Goal: Task Accomplishment & Management: Manage account settings

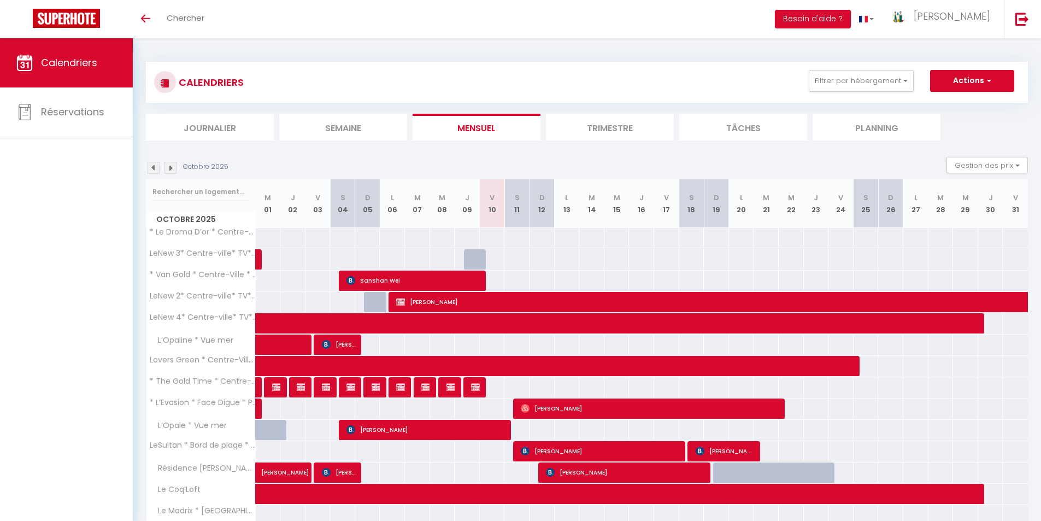
click at [362, 128] on li "Semaine" at bounding box center [343, 127] width 128 height 27
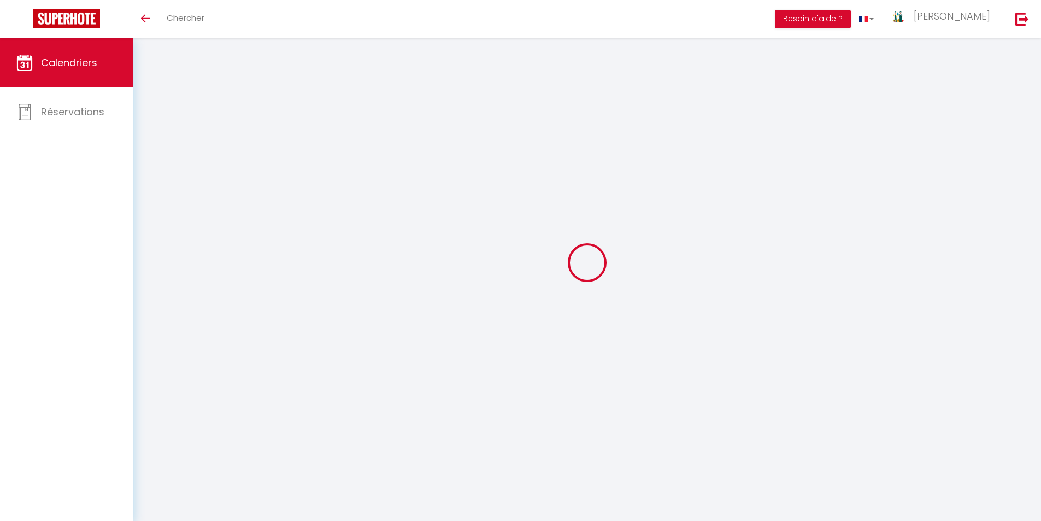
select select
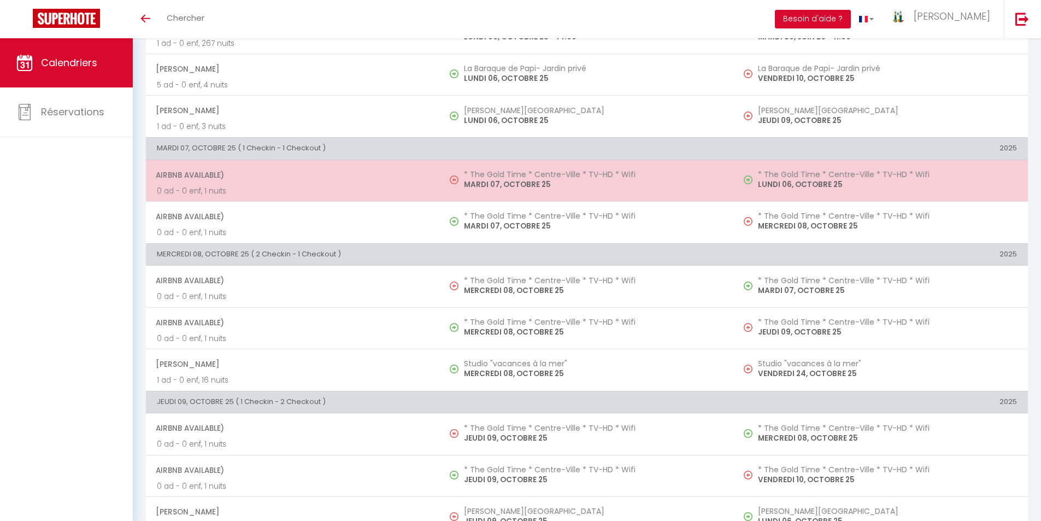
scroll to position [546, 0]
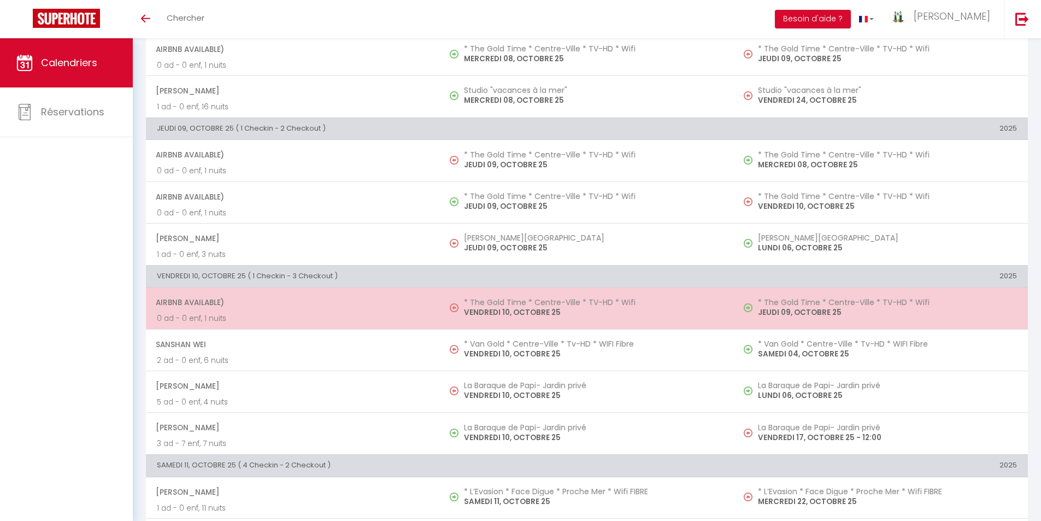
click at [495, 310] on p "VENDREDI 10, OCTOBRE 25" at bounding box center [593, 312] width 259 height 11
select select "OK"
select select "KO"
select select "0"
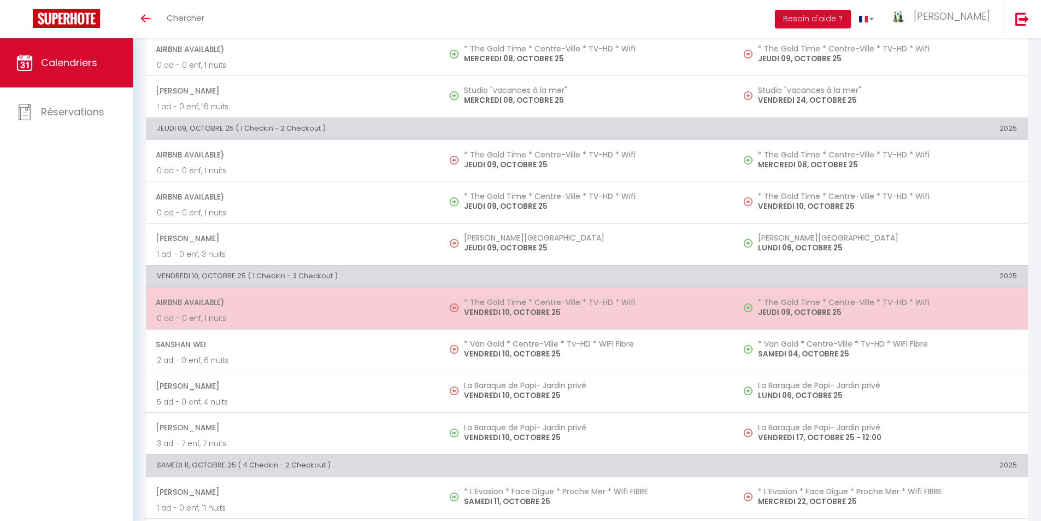
select select "1"
select select
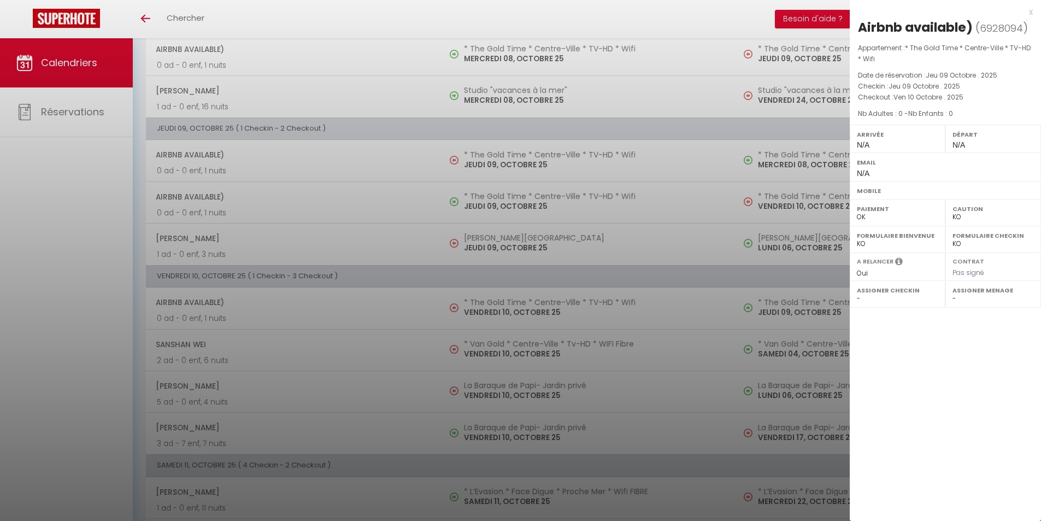
click at [1029, 14] on div "x" at bounding box center [941, 11] width 183 height 13
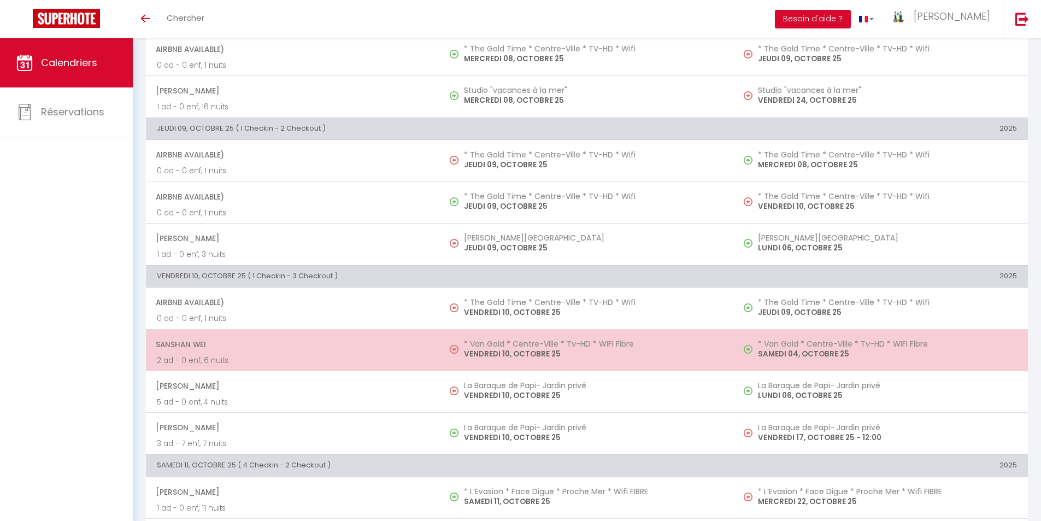
click at [518, 351] on p "VENDREDI 10, OCTOBRE 25" at bounding box center [593, 353] width 259 height 11
select select "OK"
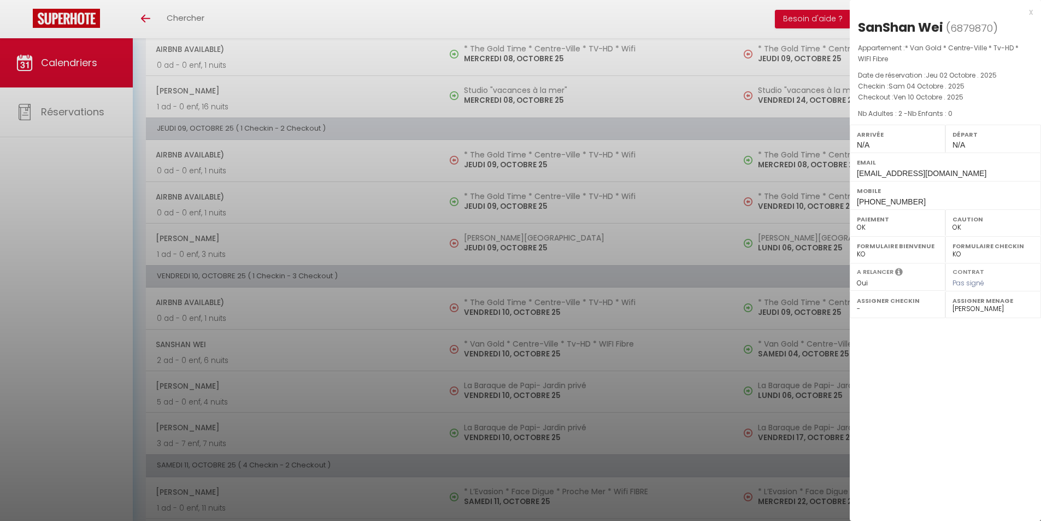
click at [1034, 14] on div "x [GEOGRAPHIC_DATA] ( 6879870 ) Appartement : * Van Gold * Centre-Ville * Tv-HD…" at bounding box center [945, 107] width 191 height 215
click at [1032, 11] on div "x" at bounding box center [941, 11] width 183 height 13
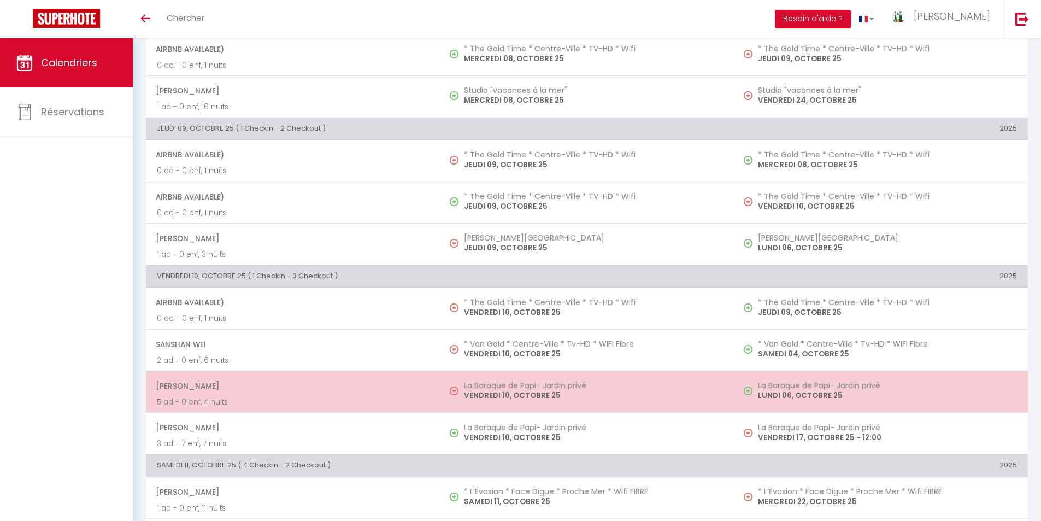
click at [503, 391] on p "VENDREDI 10, OCTOBRE 25" at bounding box center [593, 395] width 259 height 11
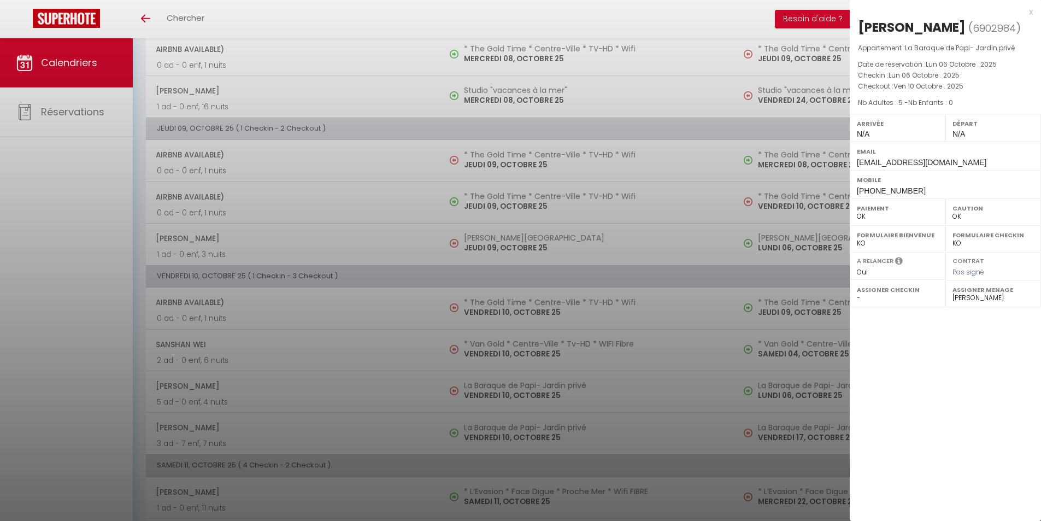
click at [1031, 14] on div "x" at bounding box center [941, 11] width 183 height 13
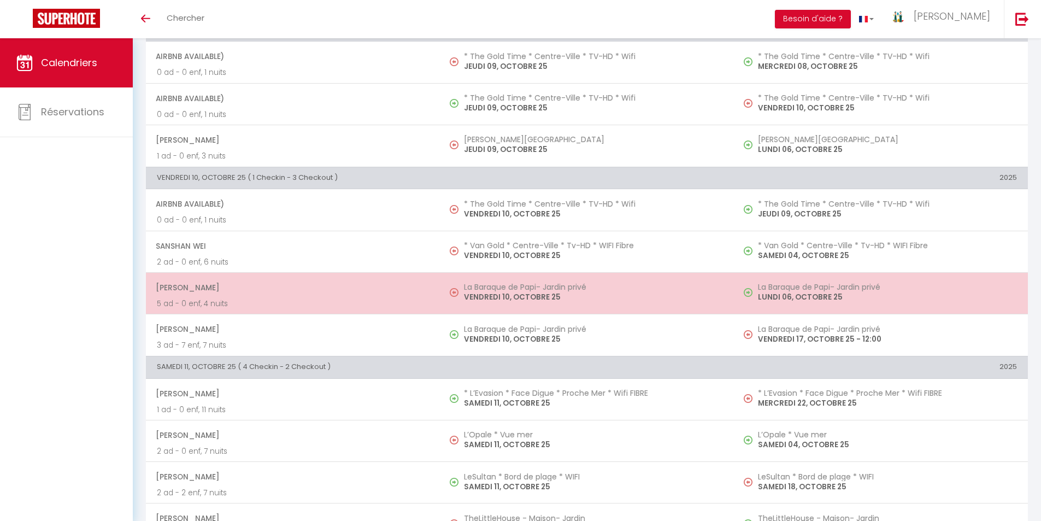
scroll to position [765, 0]
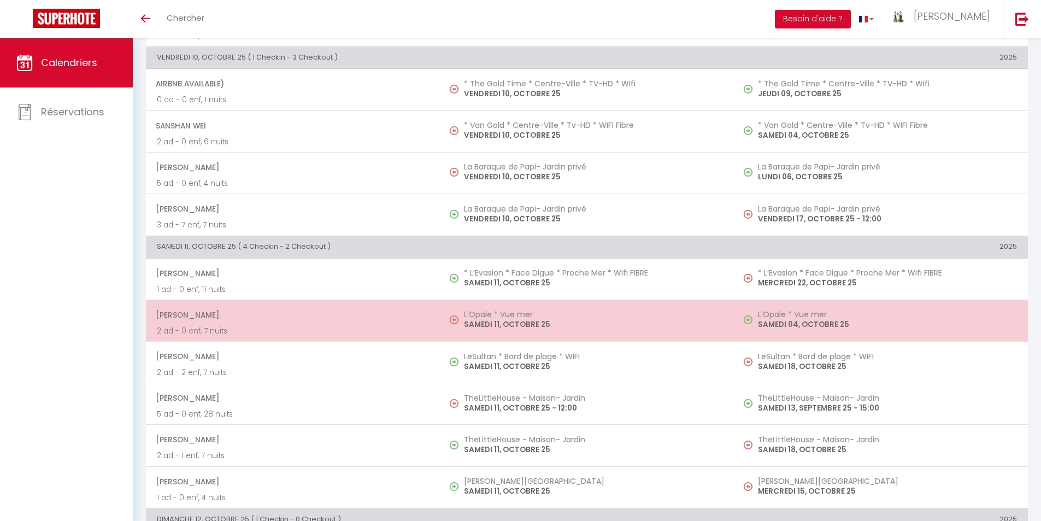
click at [491, 324] on p "SAMEDI 11, OCTOBRE 25" at bounding box center [593, 324] width 259 height 11
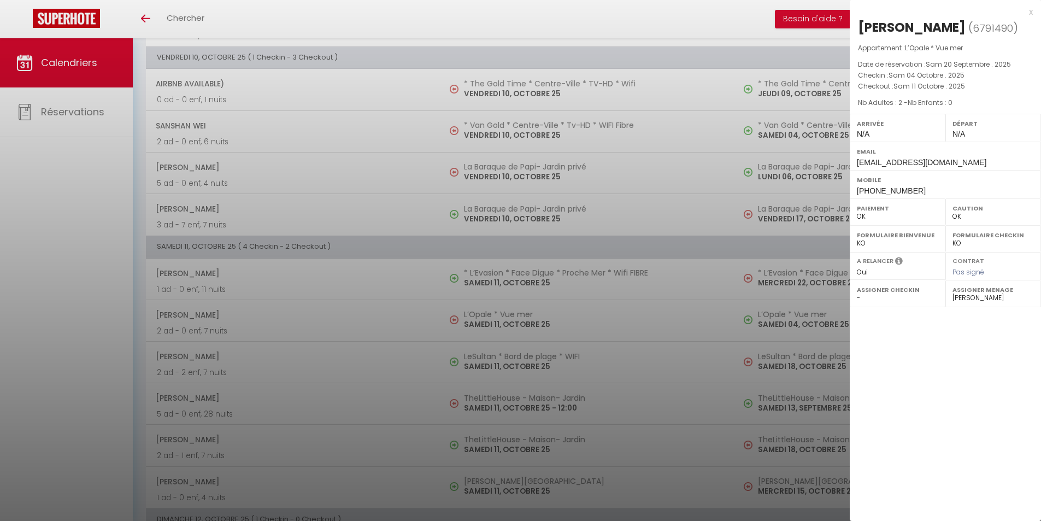
click at [0, 333] on div at bounding box center [520, 260] width 1041 height 521
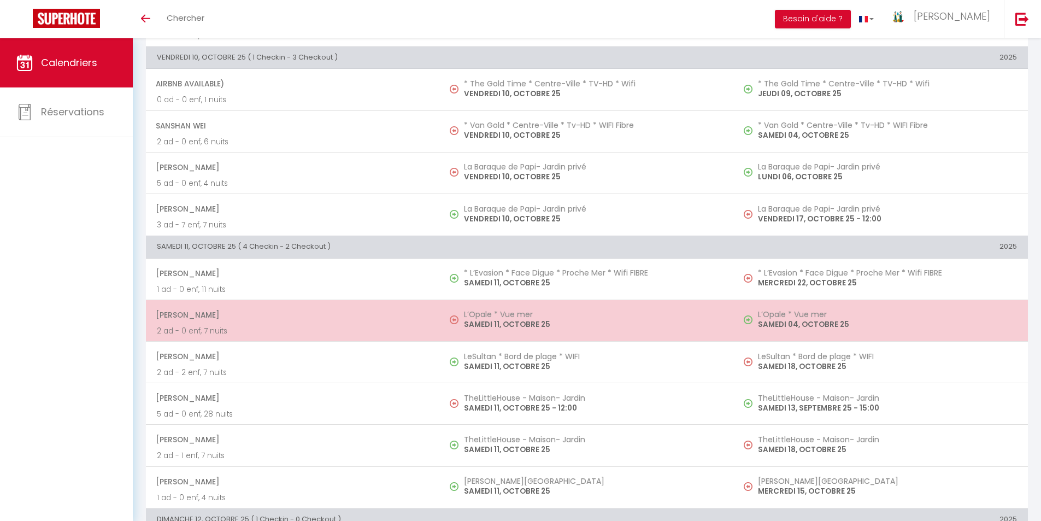
click at [490, 324] on p "SAMEDI 11, OCTOBRE 25" at bounding box center [593, 324] width 259 height 11
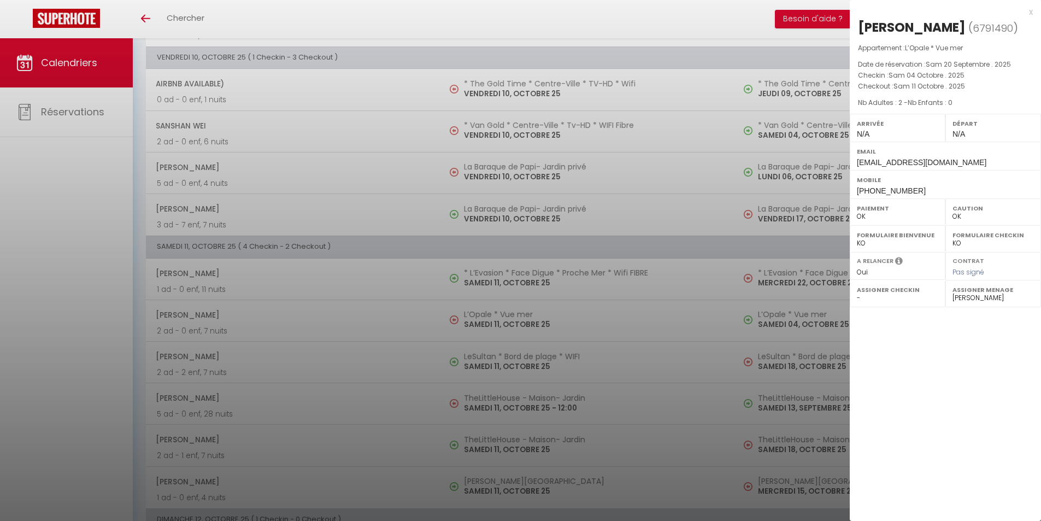
click at [1032, 15] on div "x" at bounding box center [941, 11] width 183 height 13
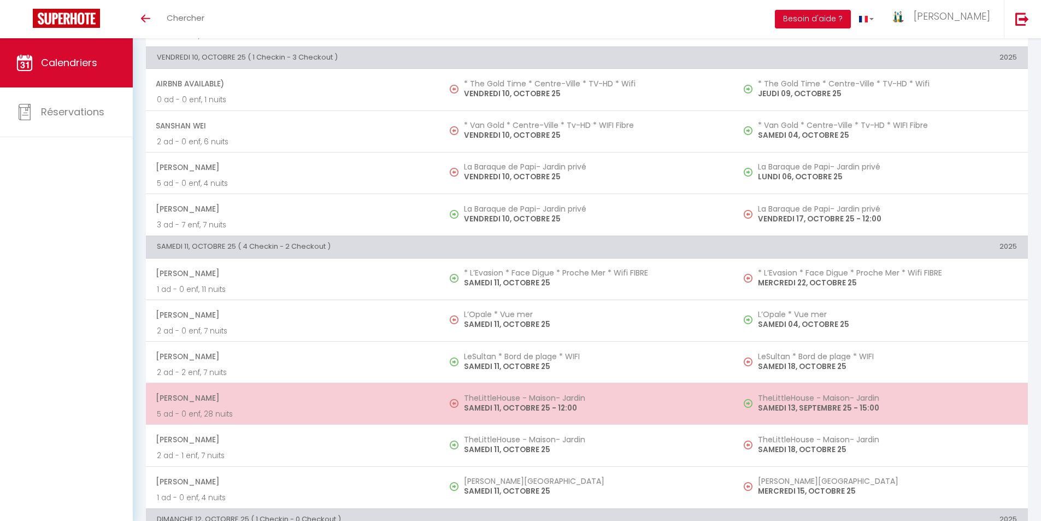
click at [544, 406] on p "SAMEDI 11, OCTOBRE 25 - 12:00" at bounding box center [593, 407] width 259 height 11
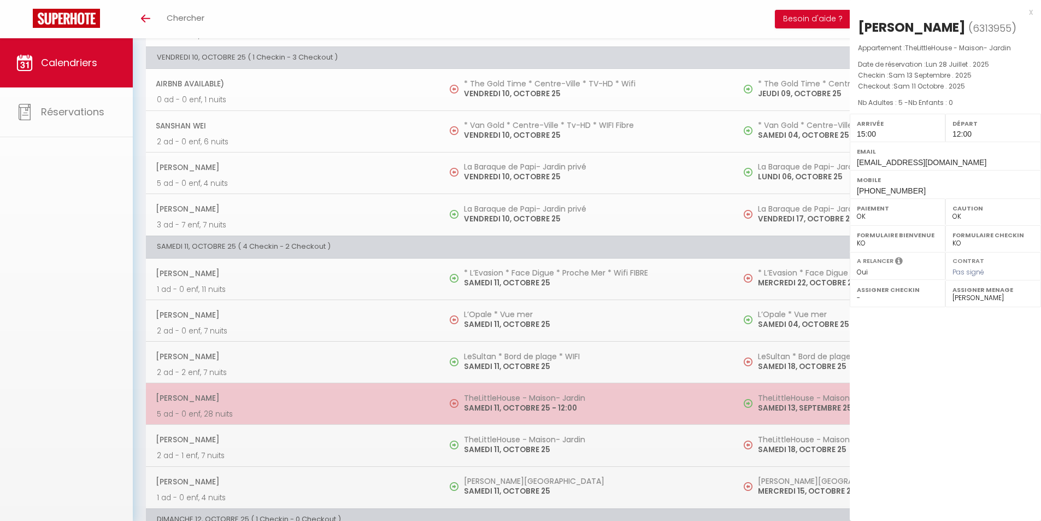
select select "33342"
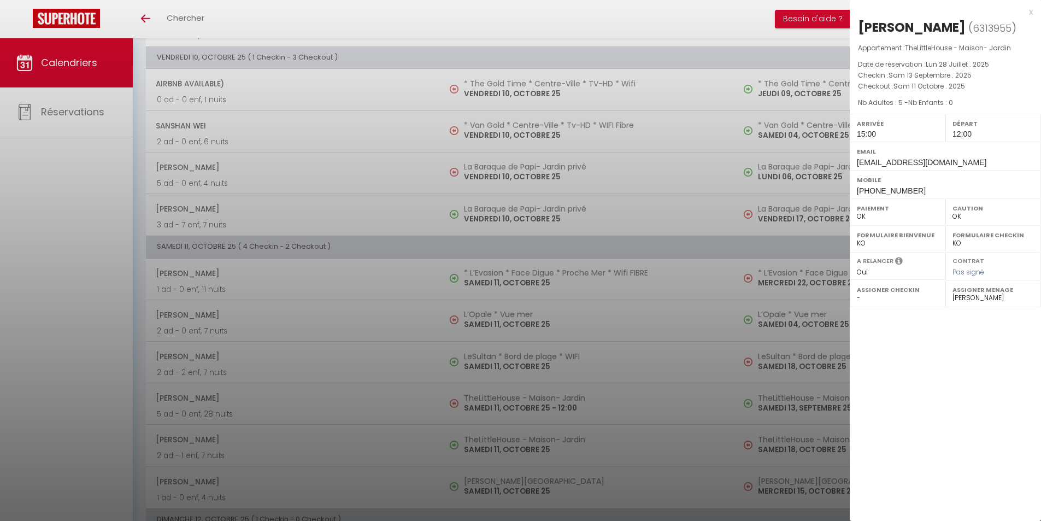
click at [1030, 13] on div "x" at bounding box center [941, 11] width 183 height 13
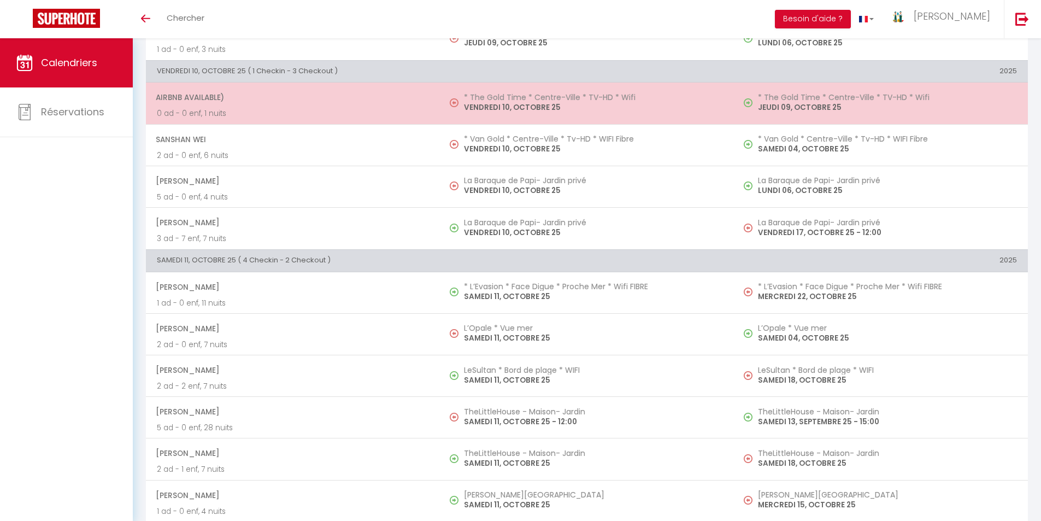
scroll to position [666, 0]
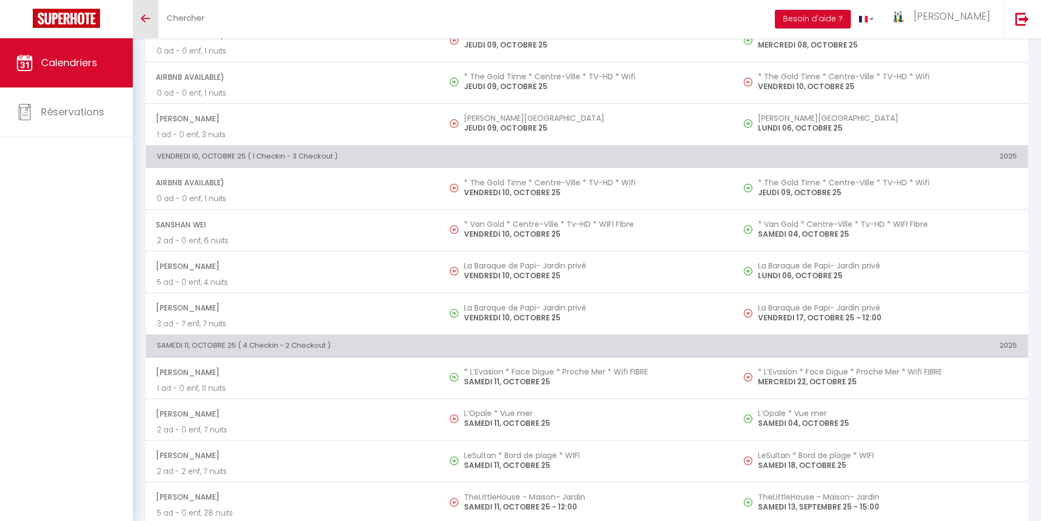
click at [144, 22] on link "Toggle menubar" at bounding box center [146, 19] width 26 height 38
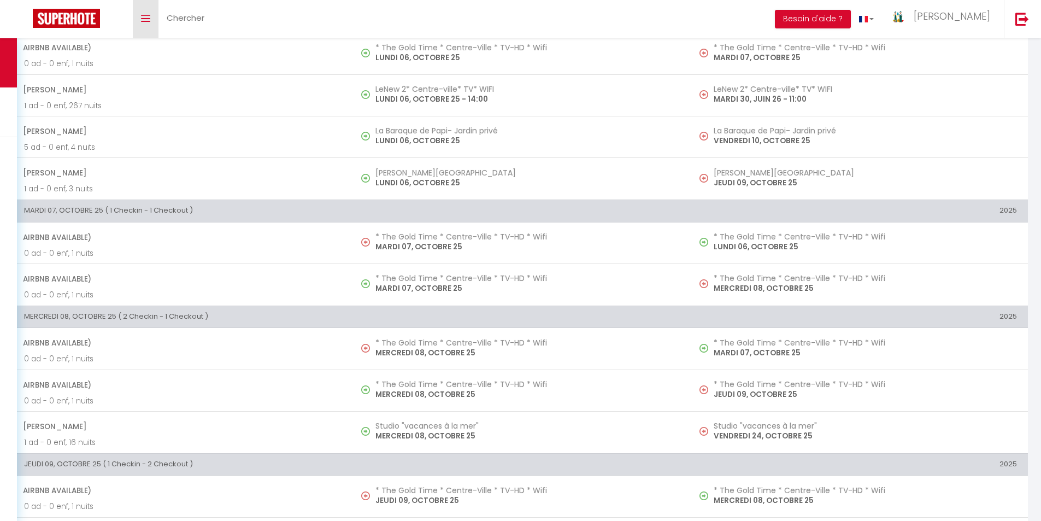
scroll to position [59, 0]
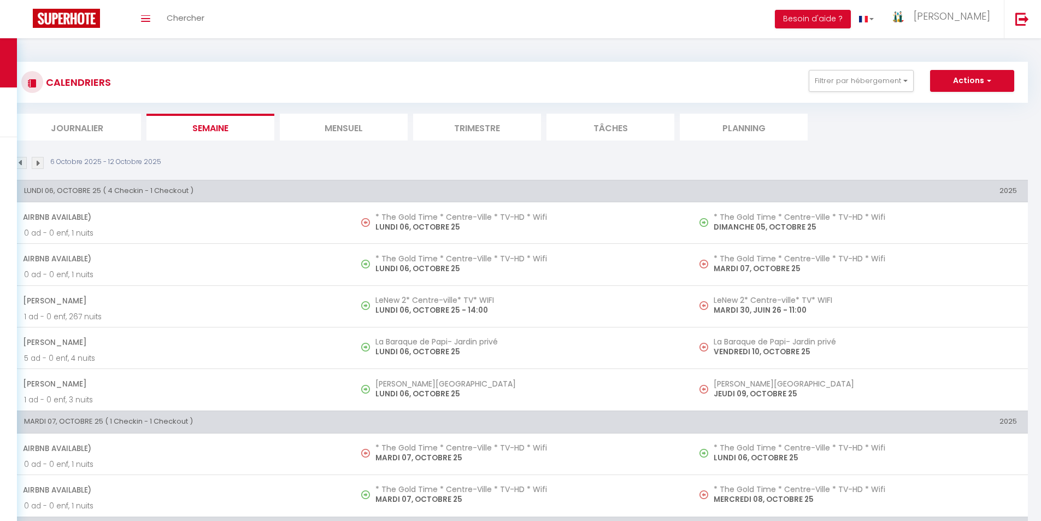
click at [36, 167] on img at bounding box center [38, 163] width 12 height 12
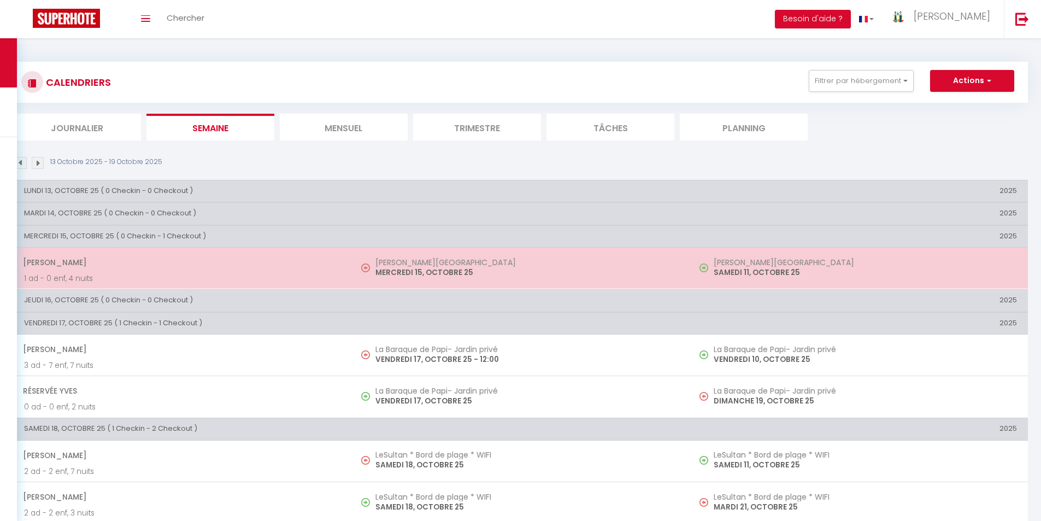
click at [405, 267] on p "MERCREDI 15, OCTOBRE 25" at bounding box center [526, 272] width 303 height 11
select select "KO"
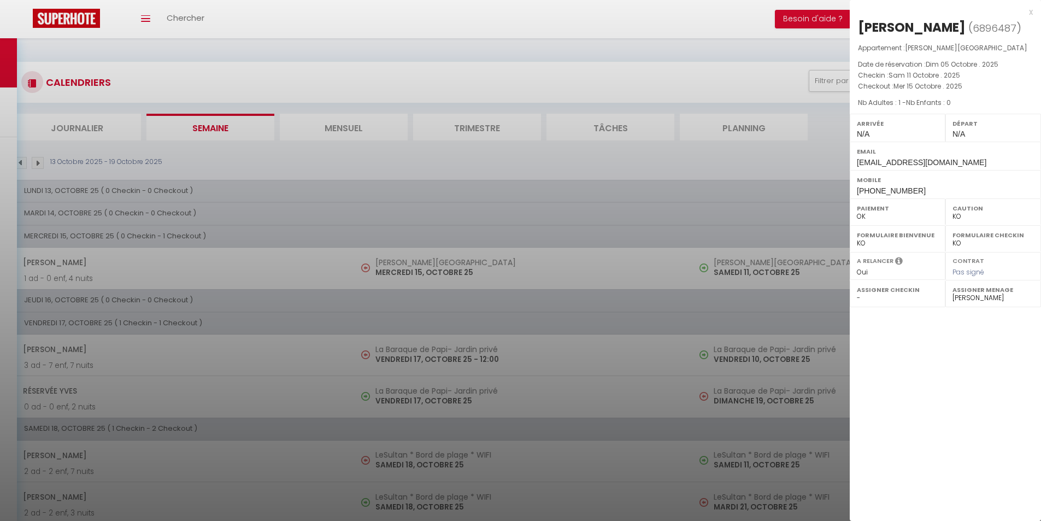
click at [418, 347] on div at bounding box center [520, 260] width 1041 height 521
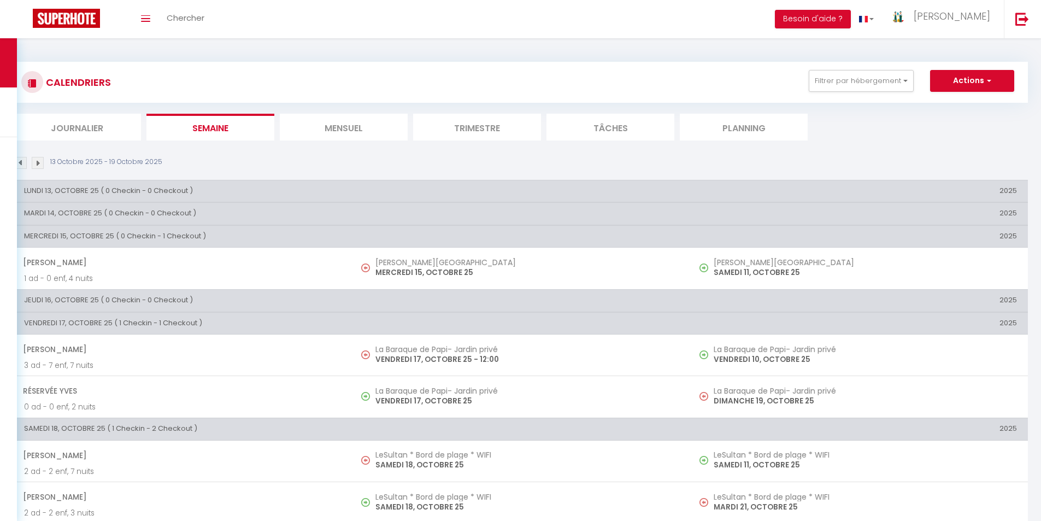
click at [418, 347] on h5 "La Baraque de Papi- Jardin privé" at bounding box center [526, 349] width 303 height 9
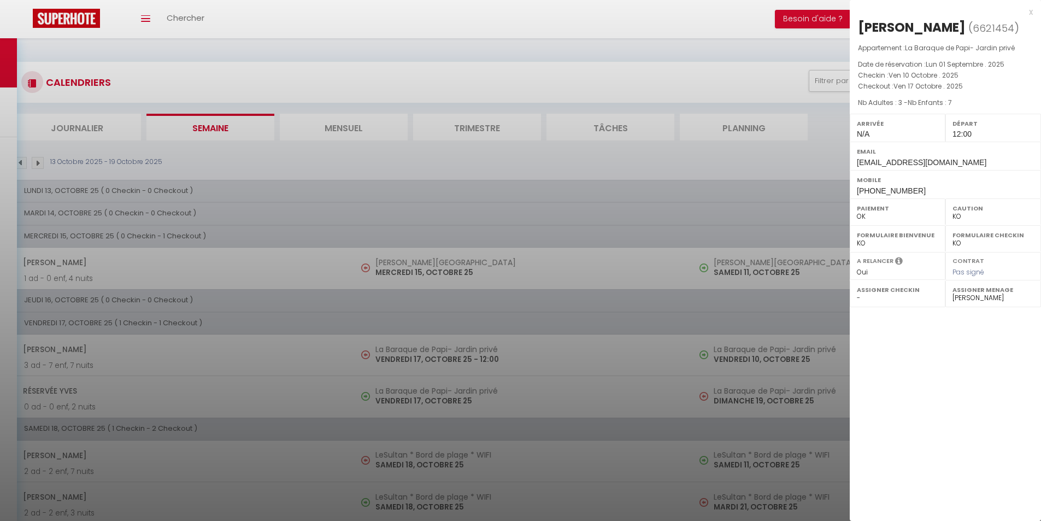
click at [418, 347] on div at bounding box center [520, 260] width 1041 height 521
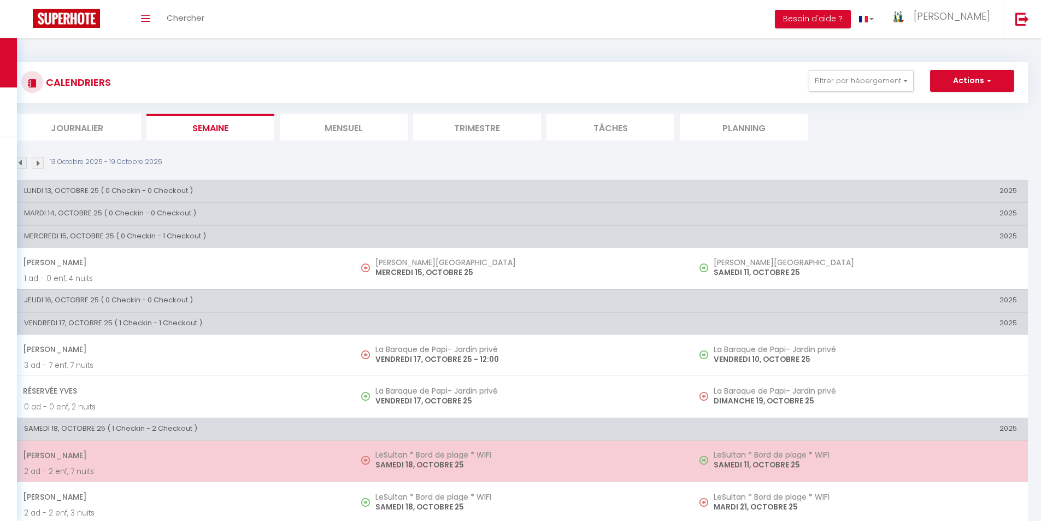
click at [425, 464] on p "SAMEDI 18, OCTOBRE 25" at bounding box center [526, 464] width 303 height 11
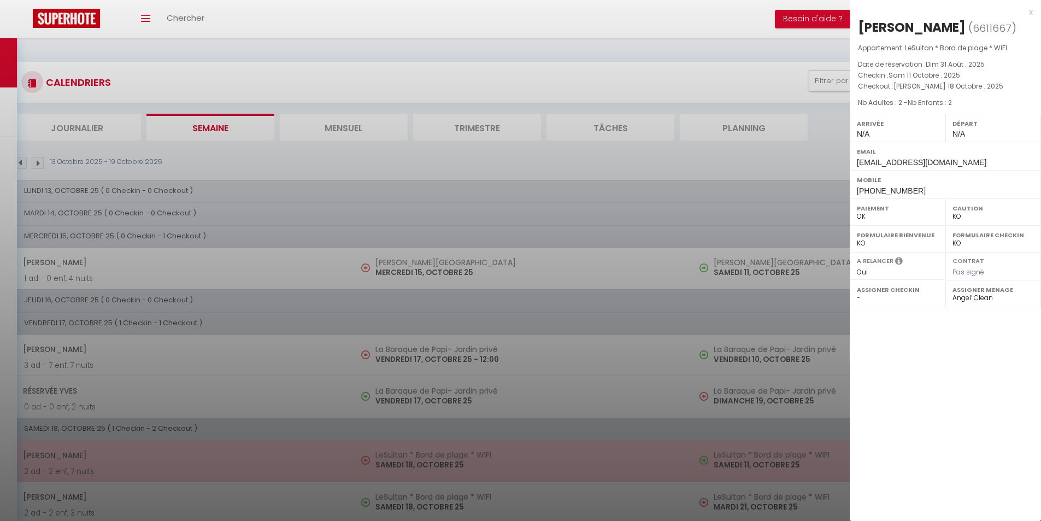
click at [425, 464] on div at bounding box center [520, 260] width 1041 height 521
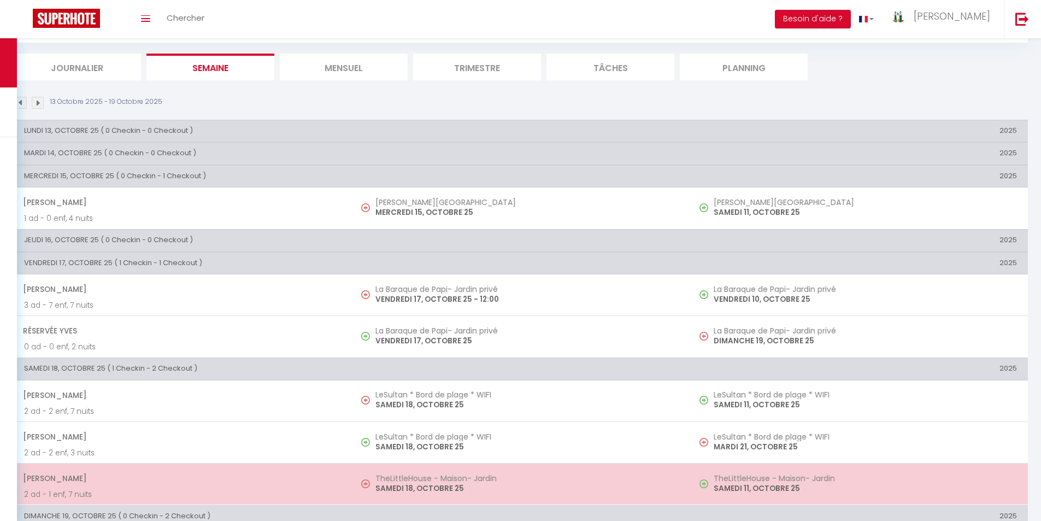
scroll to position [109, 0]
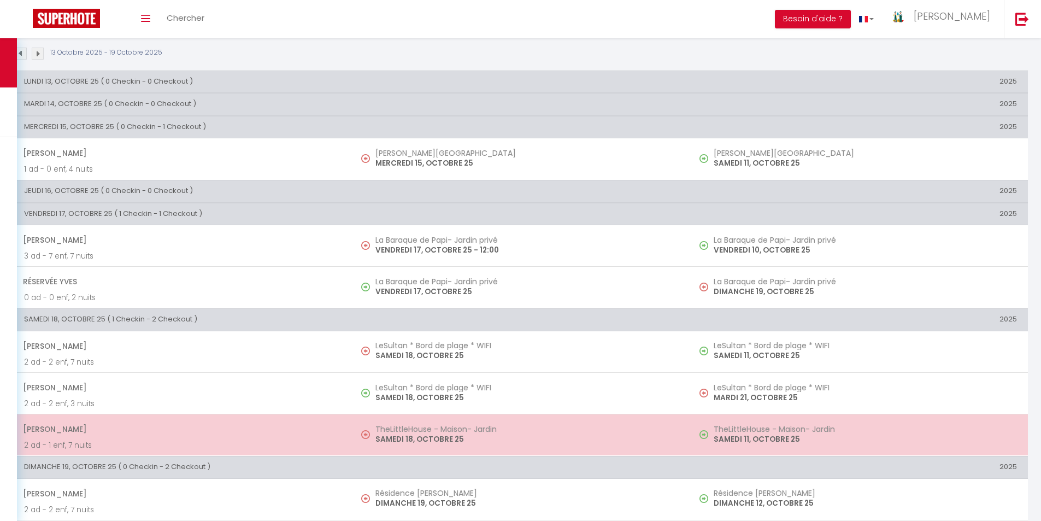
click at [414, 432] on h5 "TheLittleHouse - Maison- Jardin" at bounding box center [526, 429] width 303 height 9
select select "33342"
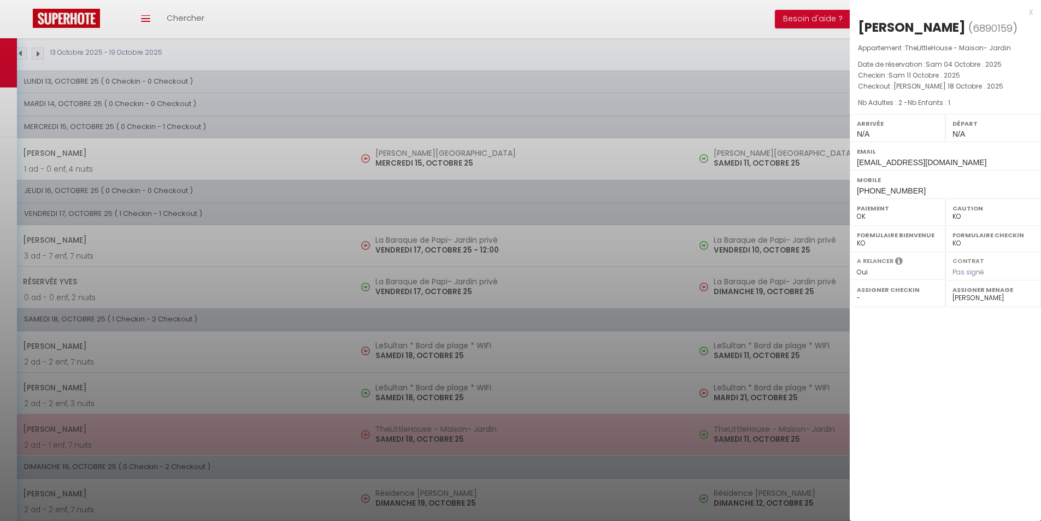
click at [414, 432] on div at bounding box center [520, 260] width 1041 height 521
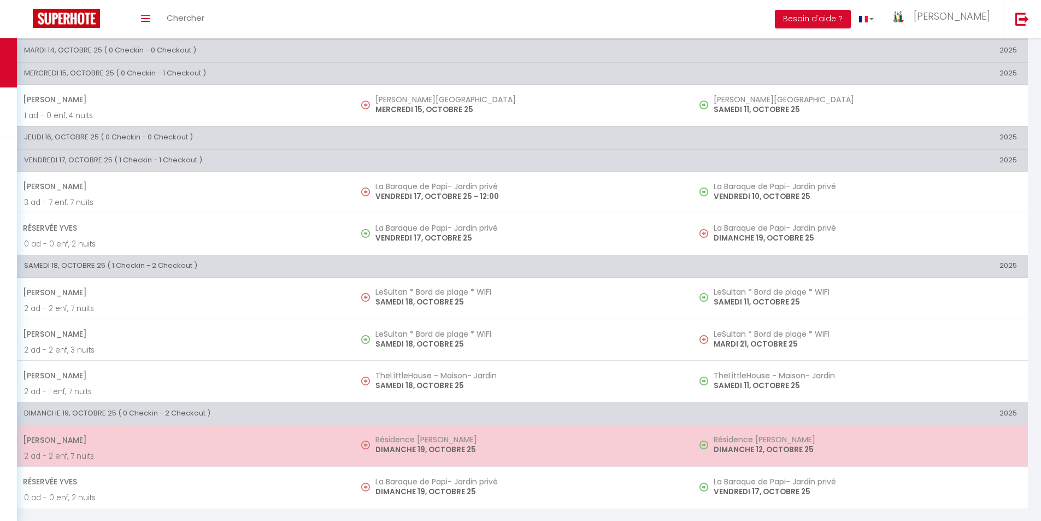
scroll to position [163, 0]
click at [416, 443] on h5 "Résidence [PERSON_NAME]" at bounding box center [526, 438] width 303 height 9
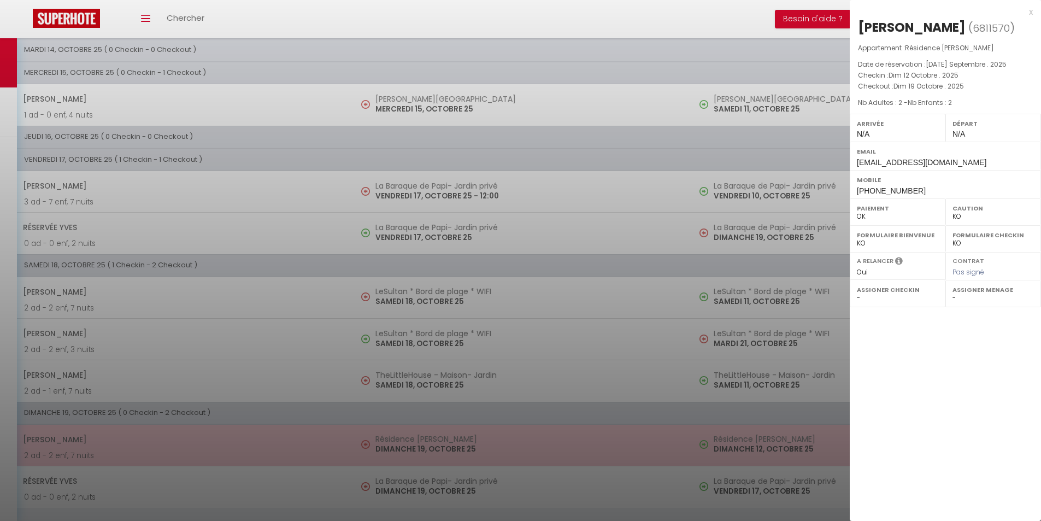
click at [416, 443] on div at bounding box center [520, 260] width 1041 height 521
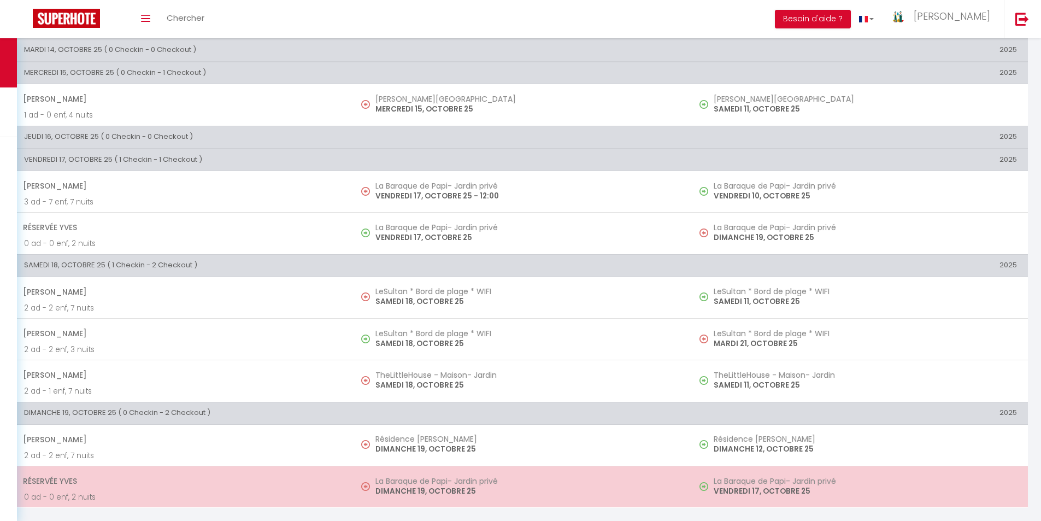
click at [416, 488] on p "DIMANCHE 19, OCTOBRE 25" at bounding box center [526, 490] width 303 height 11
select select "17043"
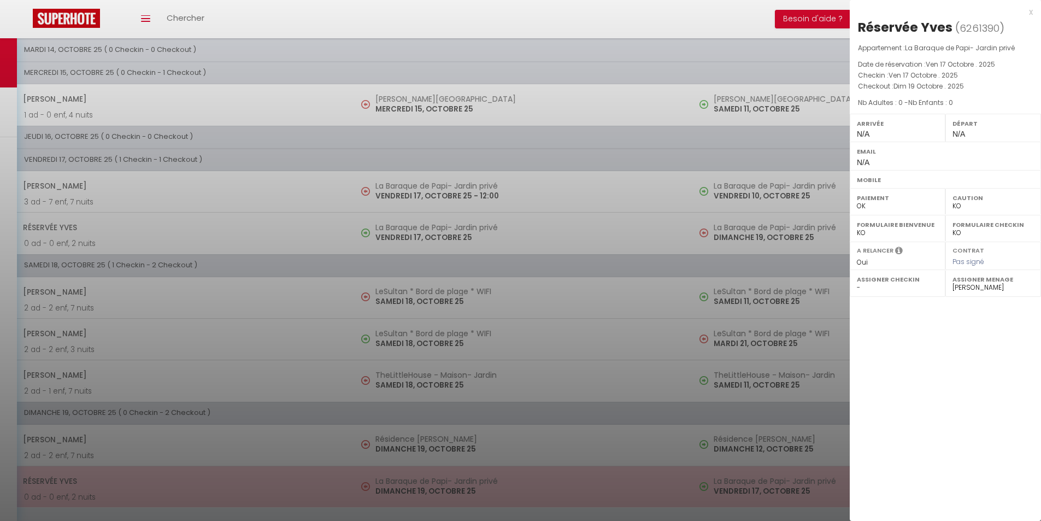
click at [416, 488] on div at bounding box center [520, 260] width 1041 height 521
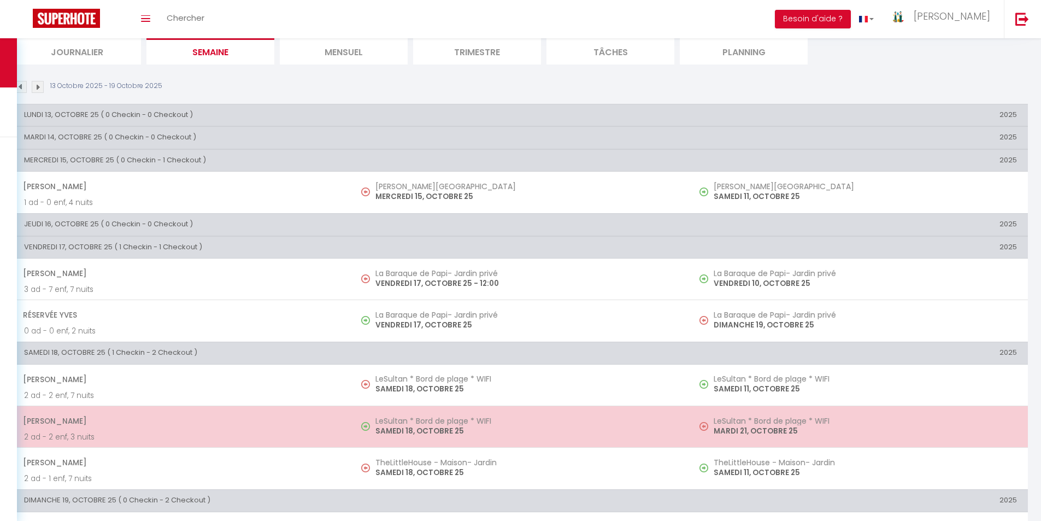
scroll to position [54, 0]
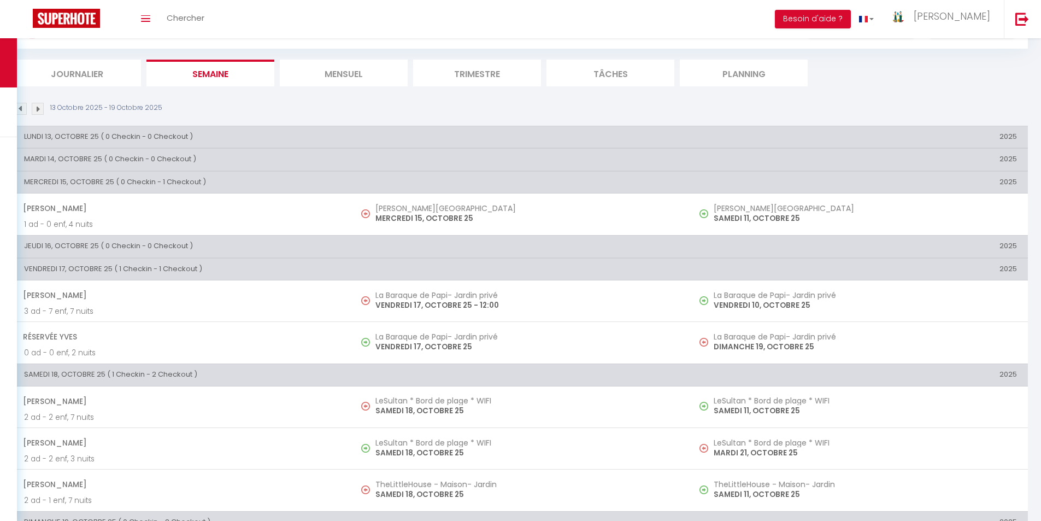
click at [23, 104] on img at bounding box center [21, 109] width 12 height 12
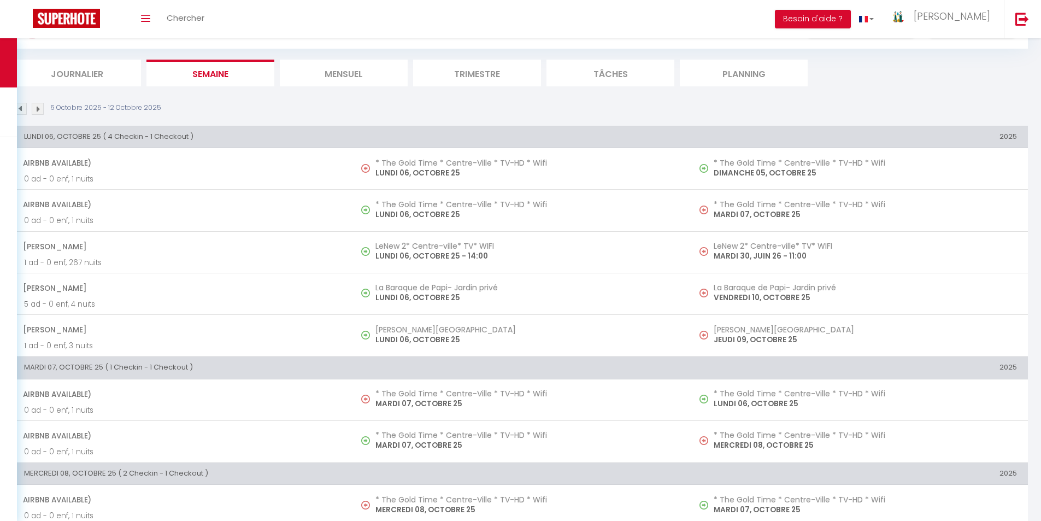
click at [42, 109] on img at bounding box center [38, 109] width 12 height 12
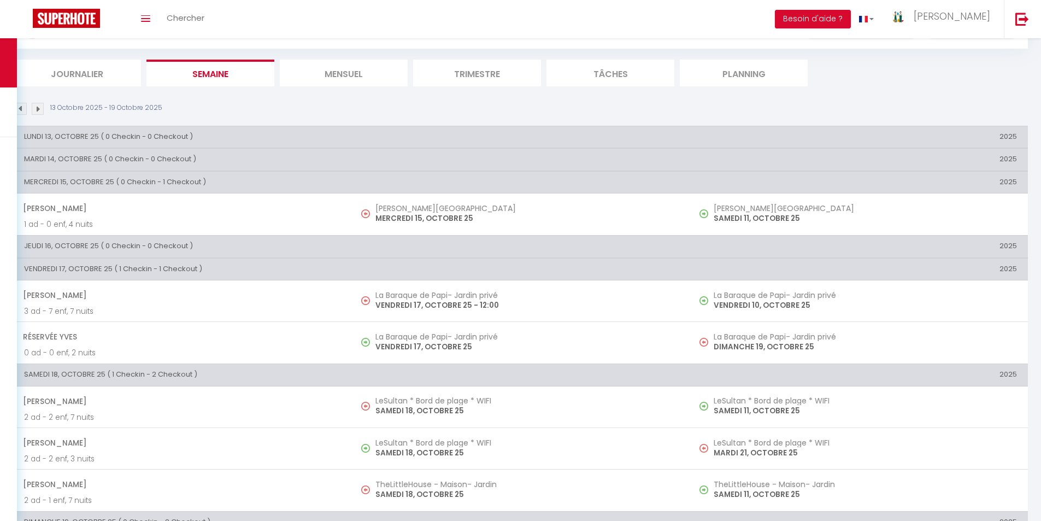
click at [42, 109] on img at bounding box center [38, 109] width 12 height 12
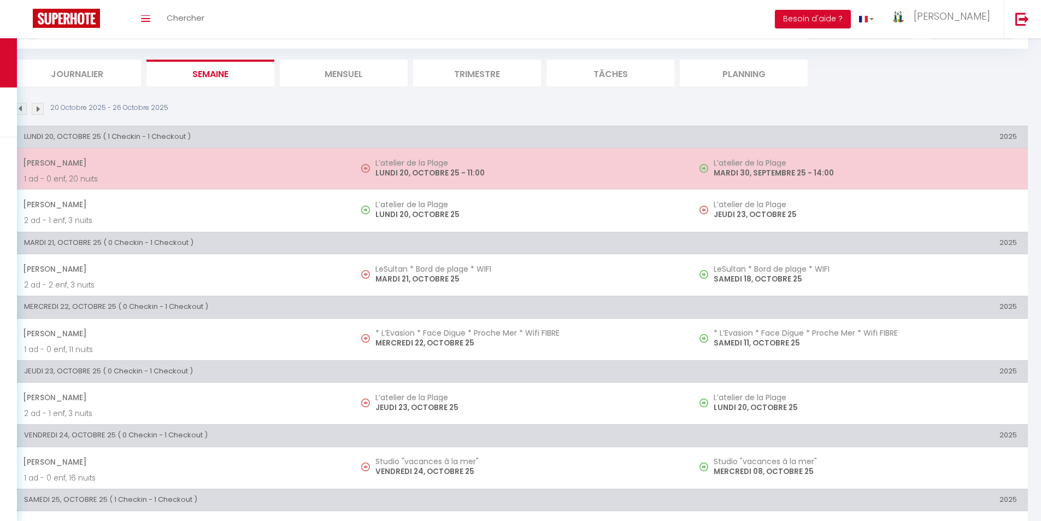
click at [407, 163] on h5 "L’atelier de la Plage" at bounding box center [526, 162] width 303 height 9
select select
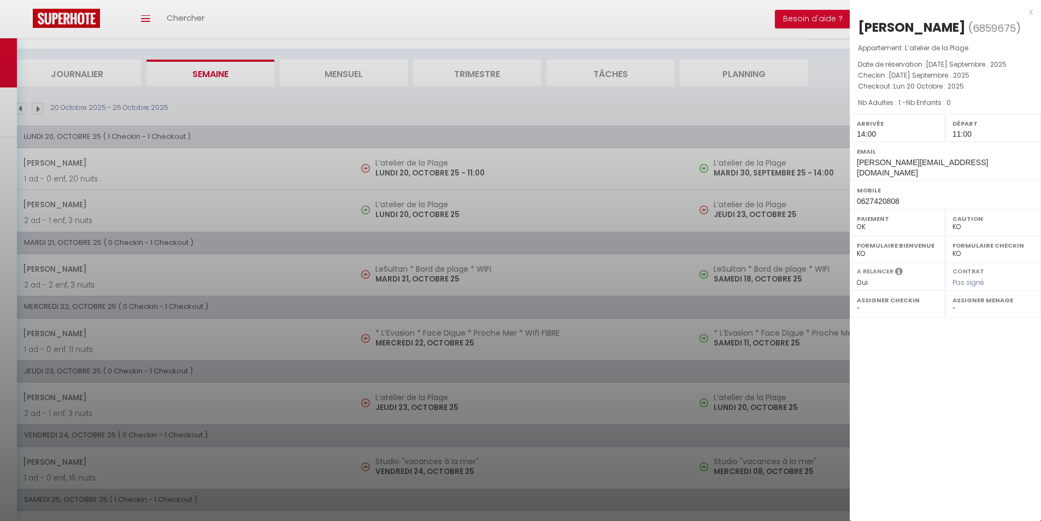
click at [400, 271] on div at bounding box center [520, 260] width 1041 height 521
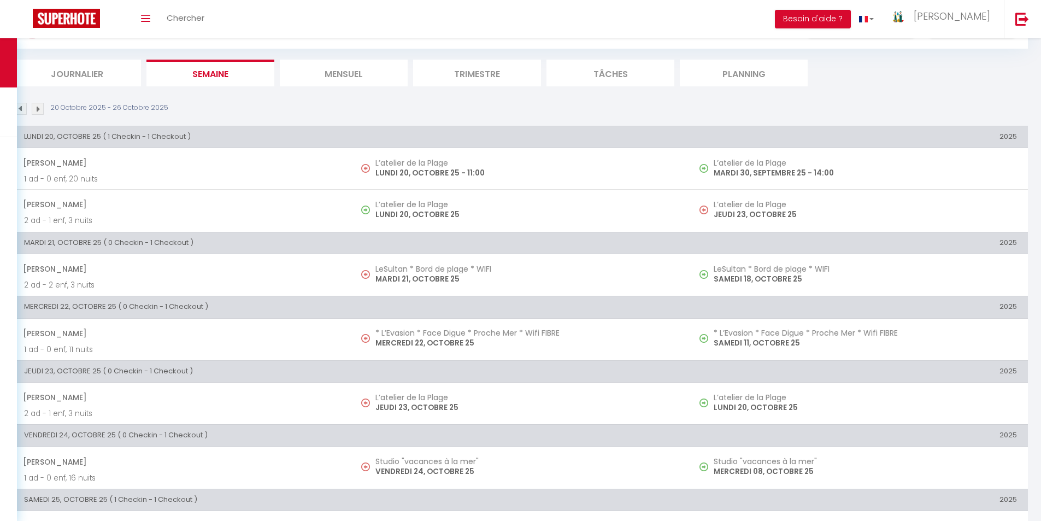
click at [400, 271] on h5 "LeSultan * Bord de plage * WIFI" at bounding box center [526, 269] width 303 height 9
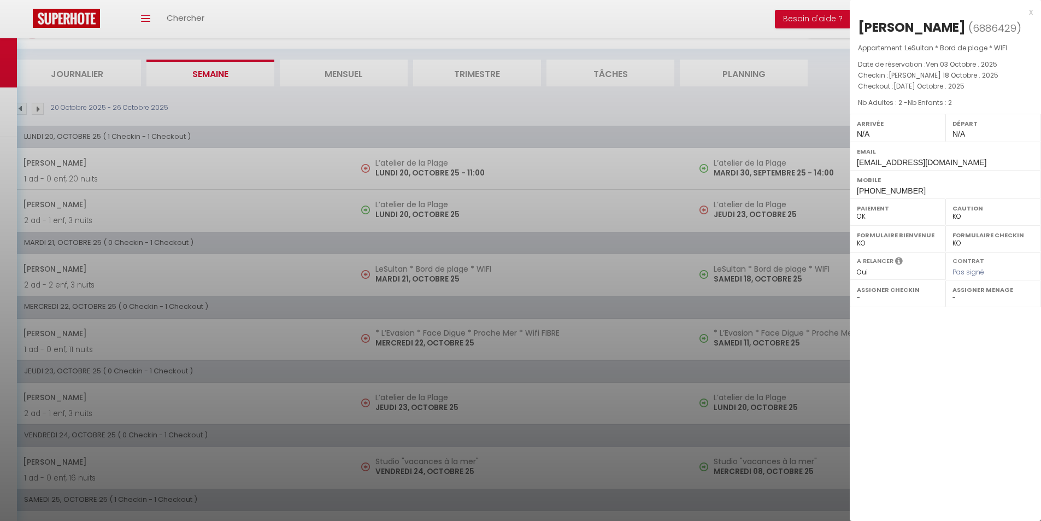
click at [400, 271] on div at bounding box center [520, 260] width 1041 height 521
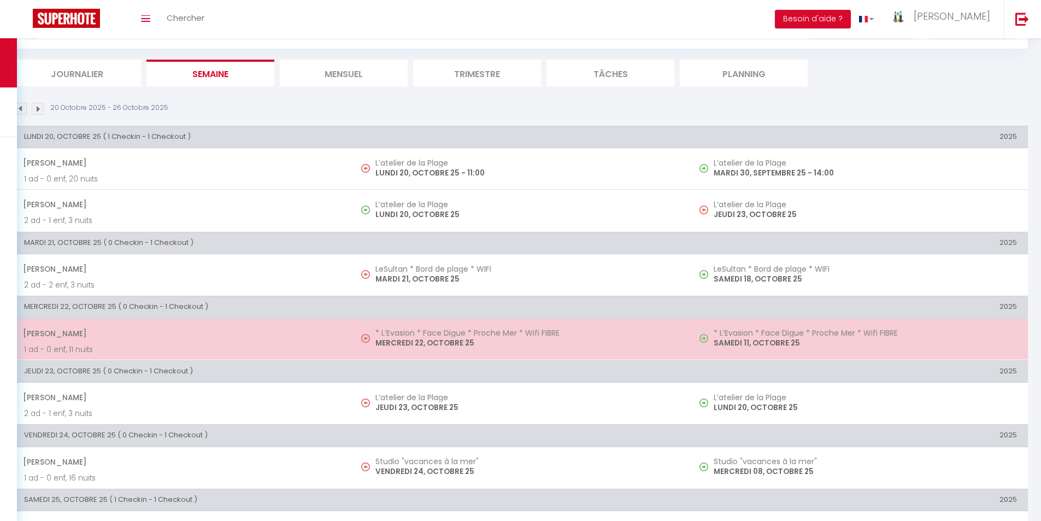
click at [409, 334] on h5 "* L’Evasion * Face Digue * Proche Mer * Wifi FIBRE" at bounding box center [526, 332] width 303 height 9
select select "OK"
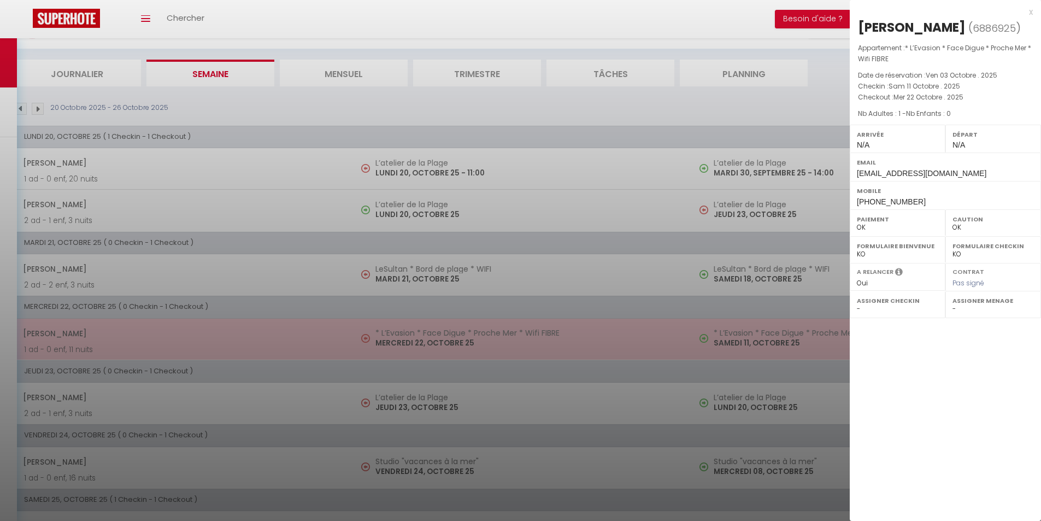
click at [409, 334] on div at bounding box center [520, 260] width 1041 height 521
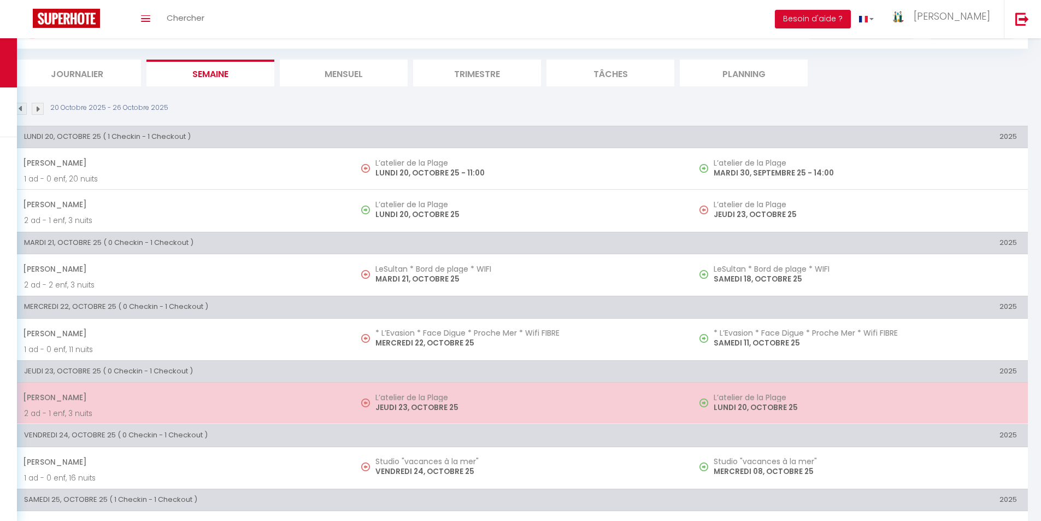
click at [396, 407] on p "JEUDI 23, OCTOBRE 25" at bounding box center [526, 407] width 303 height 11
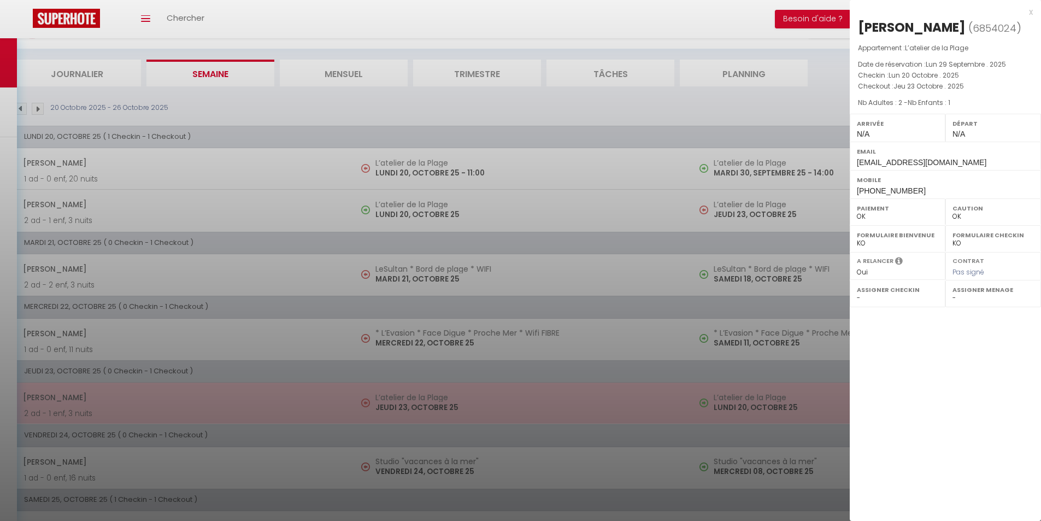
click at [396, 407] on div at bounding box center [520, 260] width 1041 height 521
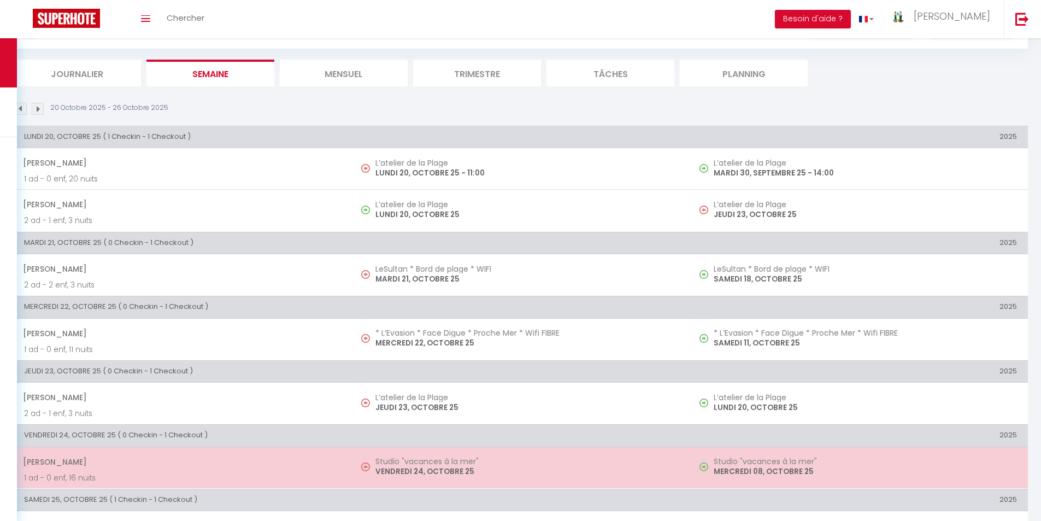
click at [405, 457] on h5 "Studio "vacances à la mer"" at bounding box center [526, 461] width 303 height 9
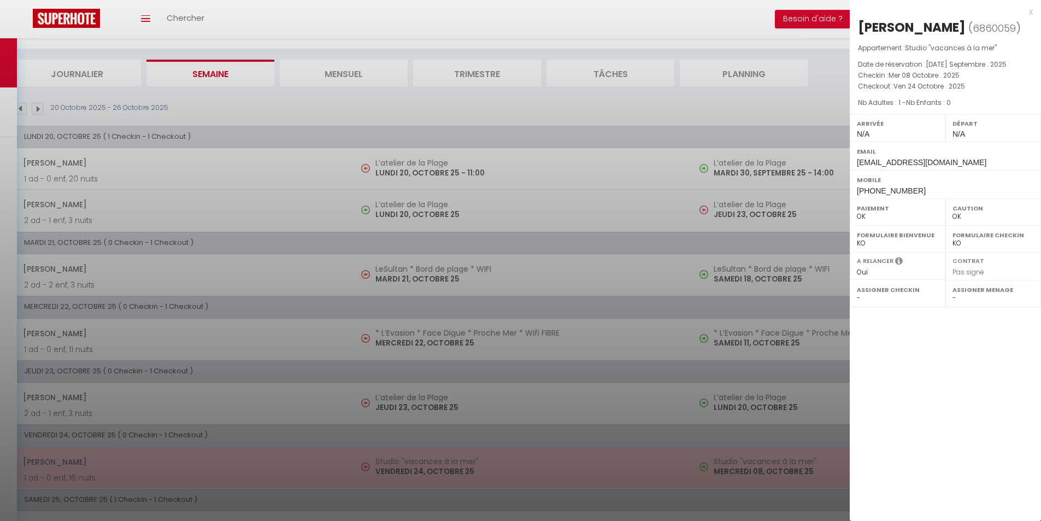
click at [405, 457] on div at bounding box center [520, 260] width 1041 height 521
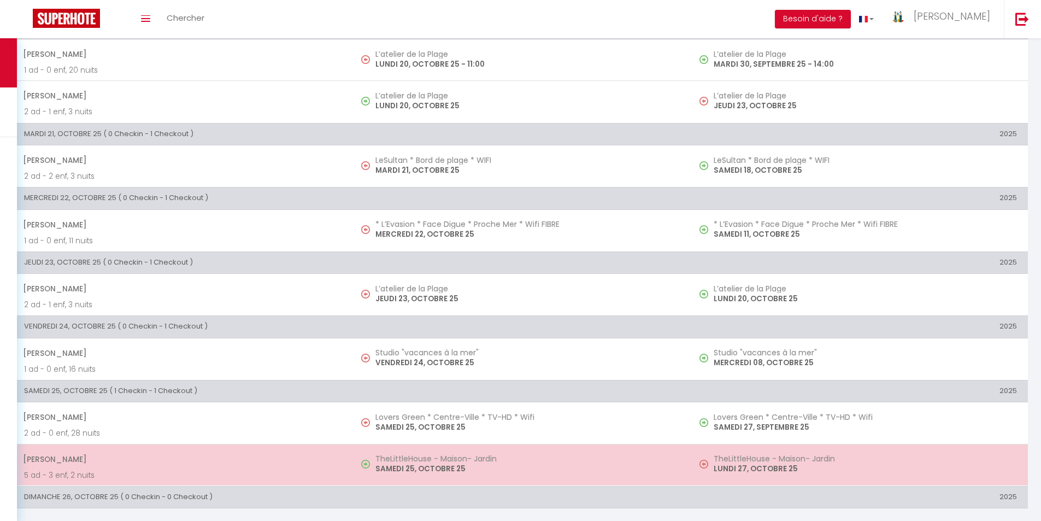
scroll to position [163, 0]
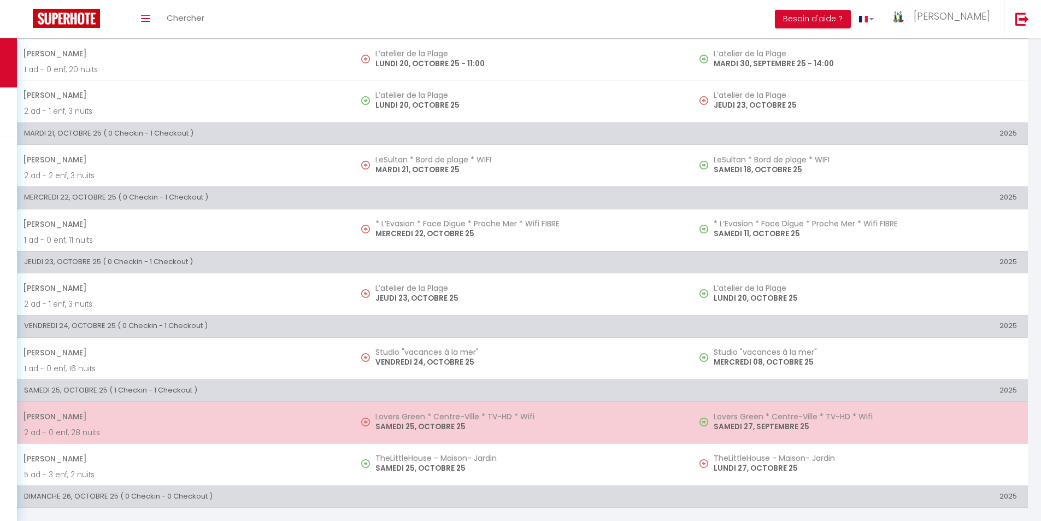
click at [379, 421] on p "SAMEDI 25, OCTOBRE 25" at bounding box center [526, 426] width 303 height 11
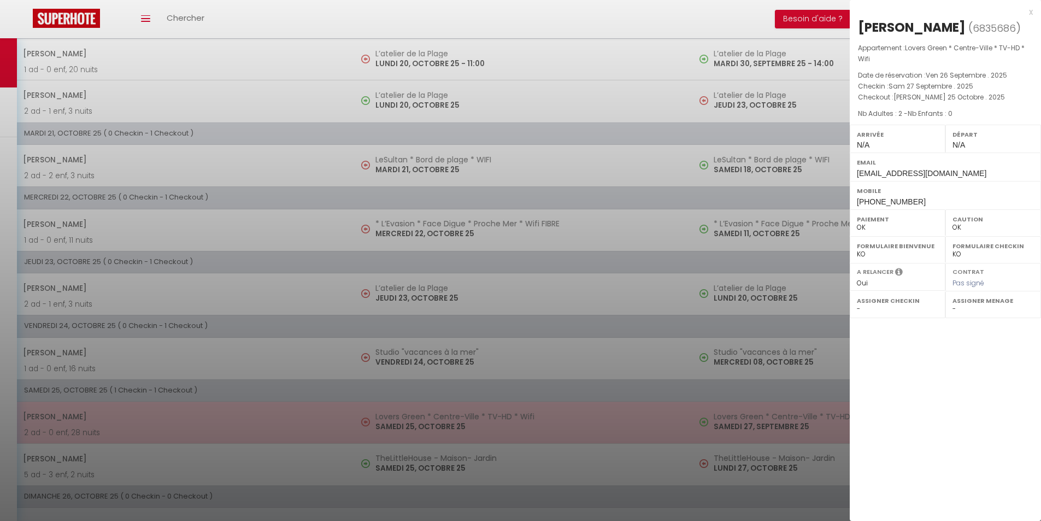
click at [379, 421] on div at bounding box center [520, 260] width 1041 height 521
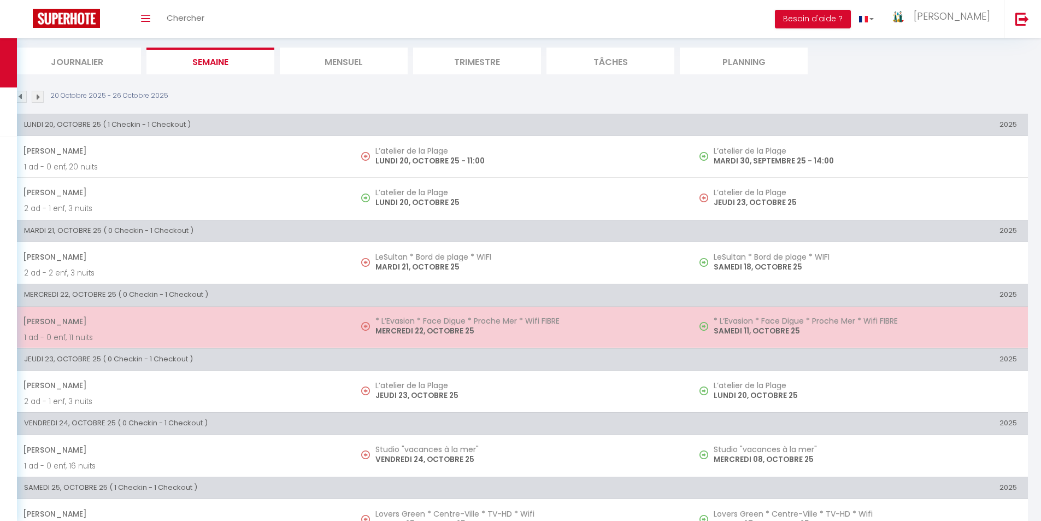
scroll to position [0, 0]
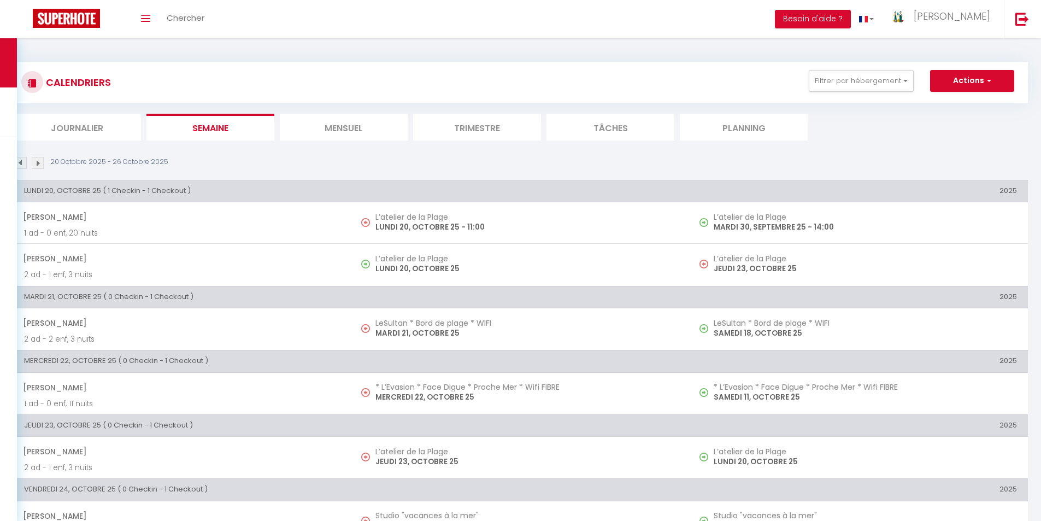
click at [22, 158] on img at bounding box center [21, 163] width 12 height 12
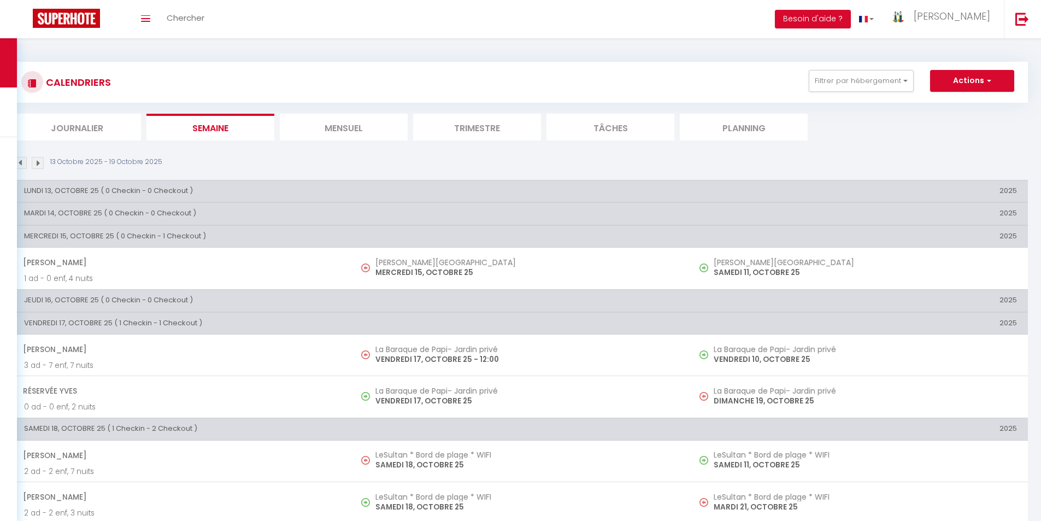
click at [23, 158] on img at bounding box center [21, 163] width 12 height 12
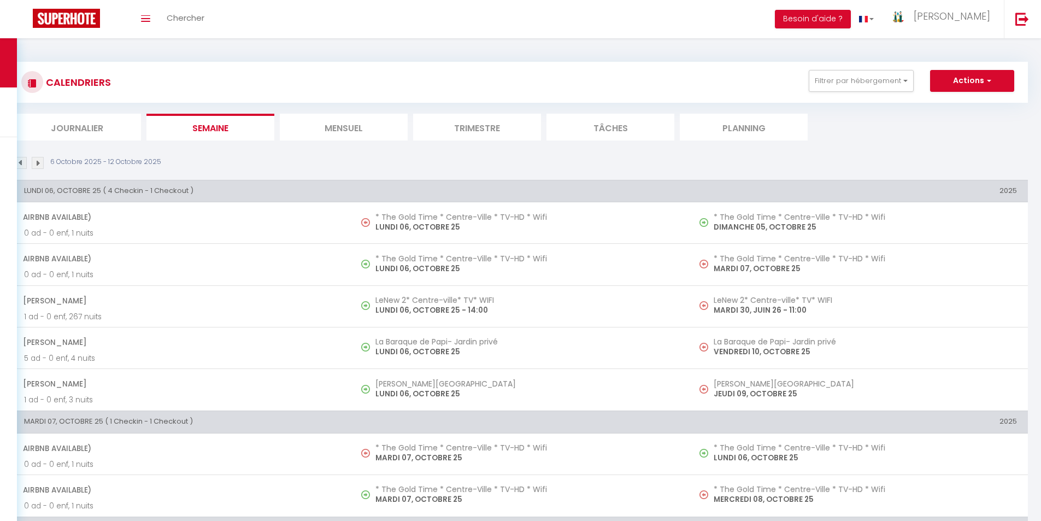
click at [37, 162] on img at bounding box center [38, 163] width 12 height 12
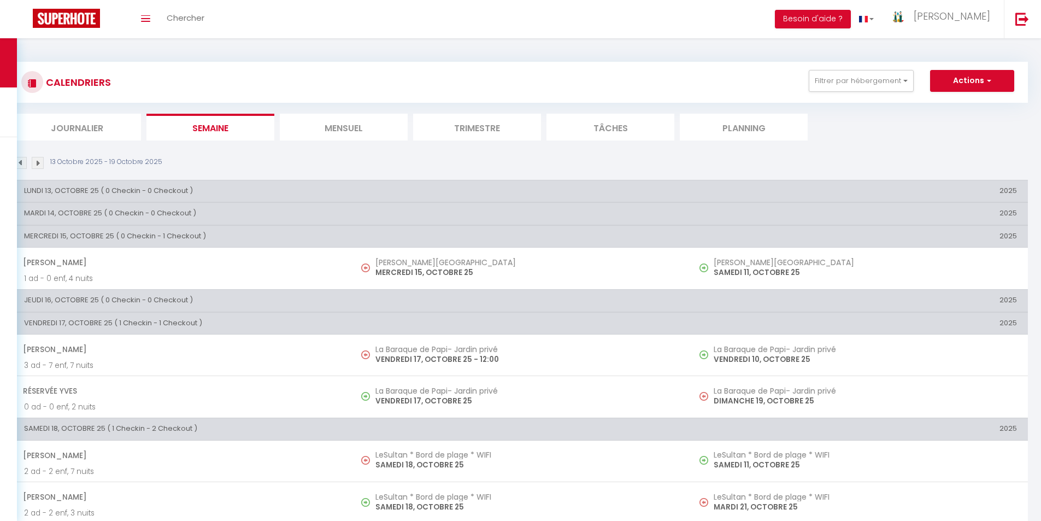
click at [17, 160] on img at bounding box center [21, 163] width 12 height 12
